Goal: Transaction & Acquisition: Book appointment/travel/reservation

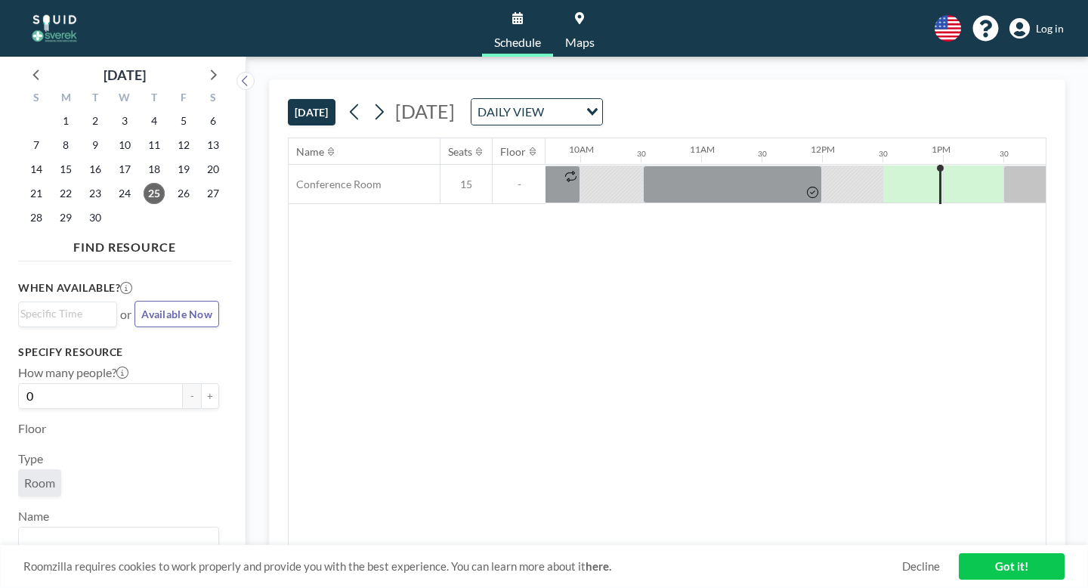
scroll to position [0, 1179]
click at [939, 166] on div at bounding box center [969, 185] width 60 height 38
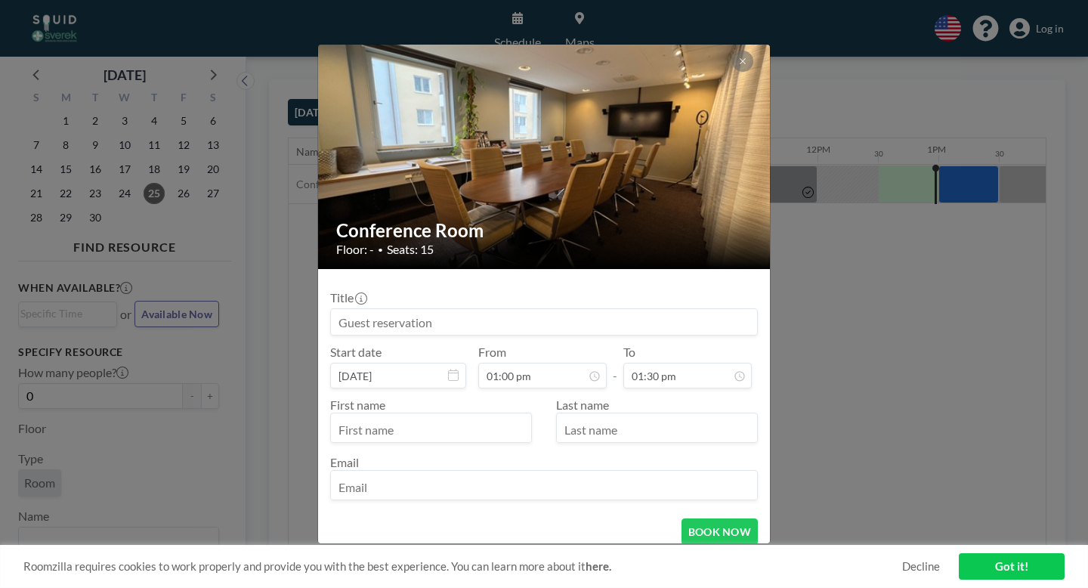
click at [818, 248] on div "Conference Room Floor: - • Seats: 15 Title Start date [DATE] From 01:00 pm - To…" at bounding box center [544, 294] width 1088 height 588
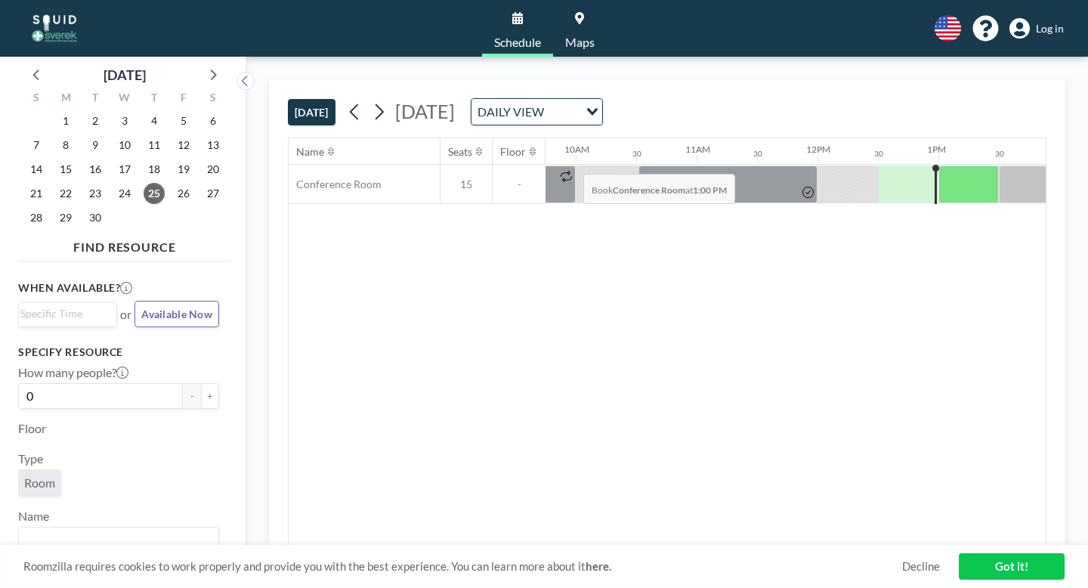
click at [939, 166] on div at bounding box center [969, 185] width 60 height 38
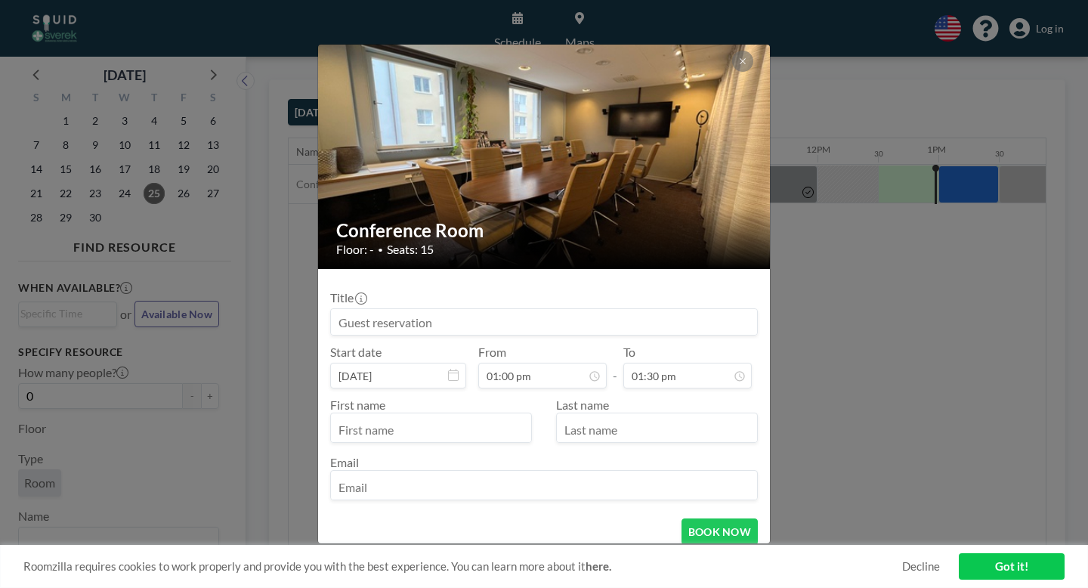
click at [450, 309] on input at bounding box center [544, 322] width 426 height 26
type input "[PERSON_NAME]"
click at [433, 416] on input "text" at bounding box center [431, 429] width 200 height 26
type input "[PERSON_NAME]"
click at [457, 474] on input "email" at bounding box center [544, 487] width 426 height 26
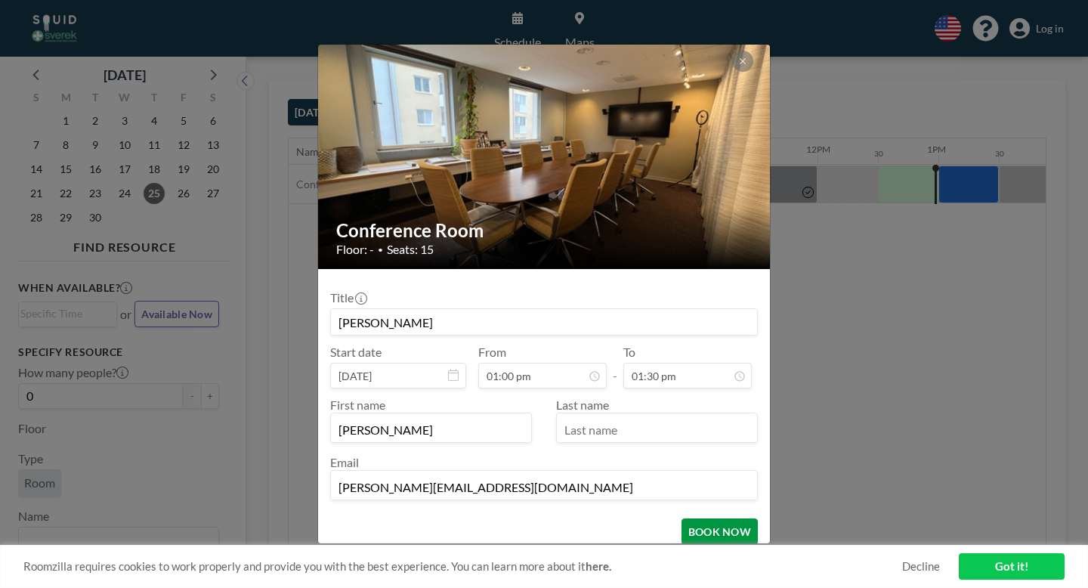
type input "[PERSON_NAME][EMAIL_ADDRESS][DOMAIN_NAME]"
click at [710, 518] on button "BOOK NOW" at bounding box center [720, 531] width 76 height 26
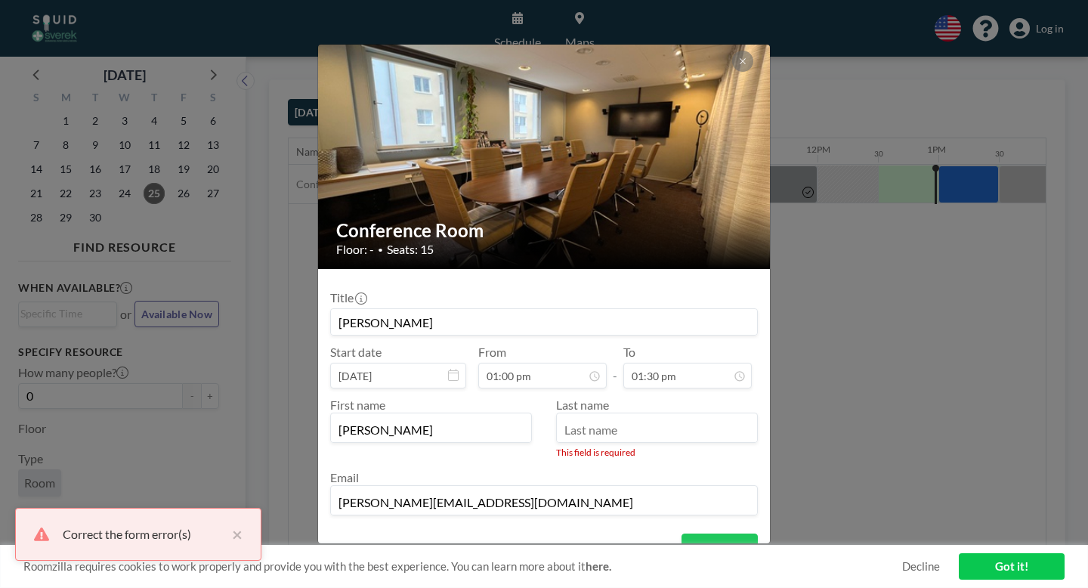
click at [621, 416] on input "text" at bounding box center [657, 429] width 200 height 26
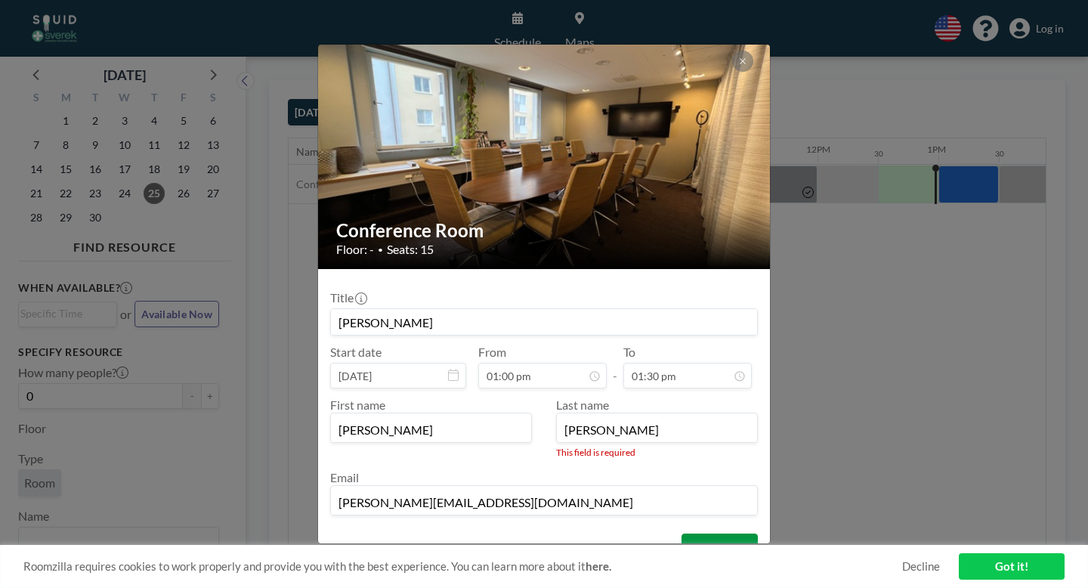
type input "[PERSON_NAME]"
click at [701, 534] on button "BOOK NOW" at bounding box center [720, 547] width 76 height 26
